Goal: Navigation & Orientation: Understand site structure

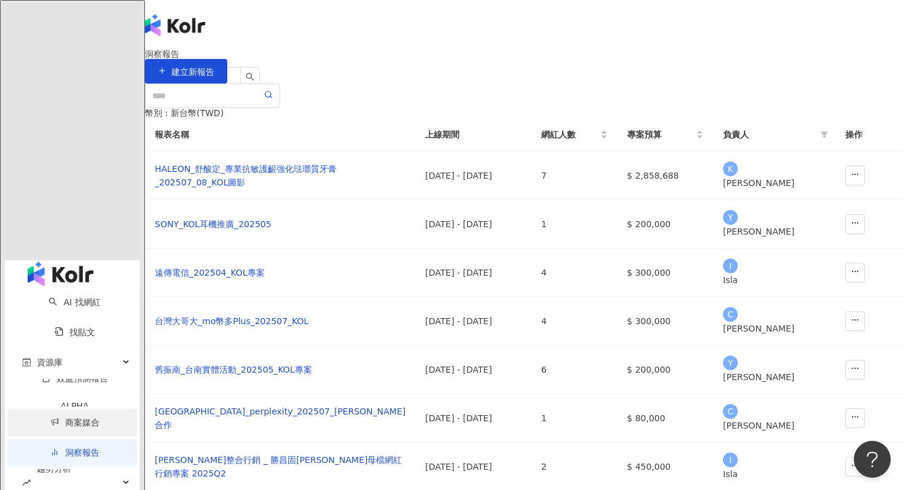
click at [73, 418] on link "商案媒合" at bounding box center [74, 423] width 49 height 10
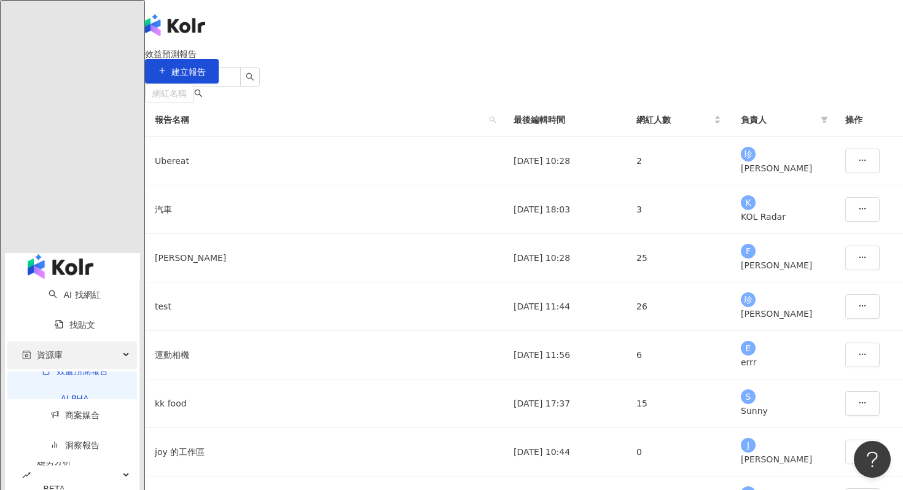
click at [93, 342] on div "資源庫" at bounding box center [72, 356] width 130 height 28
